Goal: Download file/media

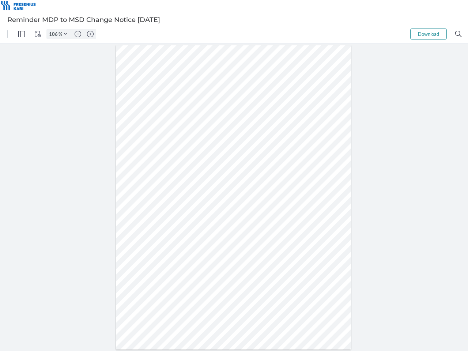
click at [22, 34] on img "Panel" at bounding box center [21, 34] width 7 height 7
click at [38, 34] on img "View Controls" at bounding box center [37, 34] width 7 height 7
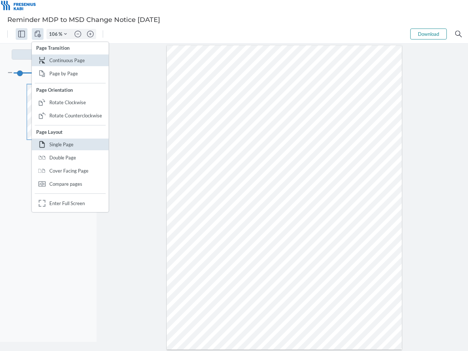
click at [55, 34] on input "106" at bounding box center [53, 34] width 12 height 7
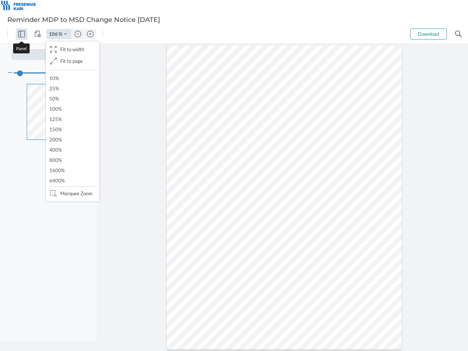
click at [65, 34] on img "Zoom Controls" at bounding box center [65, 34] width 3 height 3
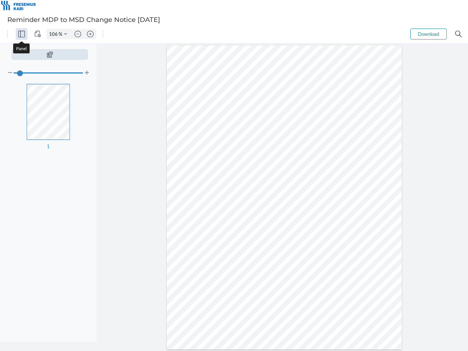
click at [78, 34] on img "Zoom out" at bounding box center [78, 34] width 7 height 7
click at [90, 34] on img "Zoom in" at bounding box center [90, 34] width 7 height 7
type input "106"
click at [429, 34] on button "Download" at bounding box center [429, 34] width 37 height 11
click at [459, 34] on img "Search" at bounding box center [459, 34] width 7 height 7
